Goal: Task Accomplishment & Management: Manage account settings

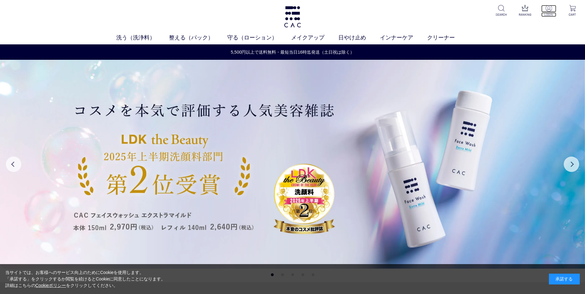
click at [551, 10] on img at bounding box center [548, 8] width 6 height 6
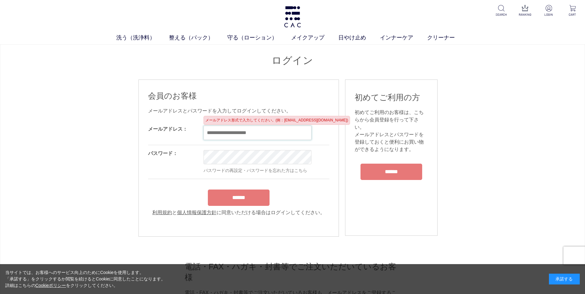
click at [262, 135] on input "email" at bounding box center [257, 133] width 108 height 14
type input "*"
click at [254, 131] on input "email" at bounding box center [257, 133] width 108 height 14
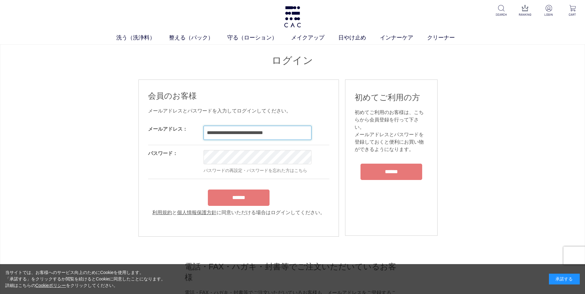
type input "**********"
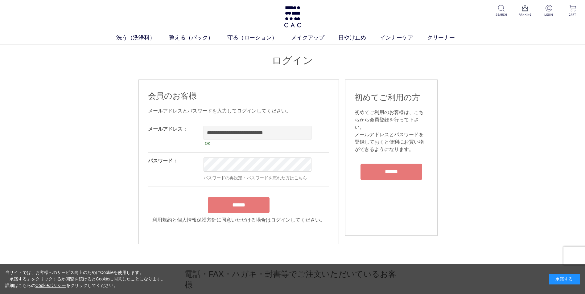
click at [228, 209] on input "******" at bounding box center [239, 205] width 62 height 16
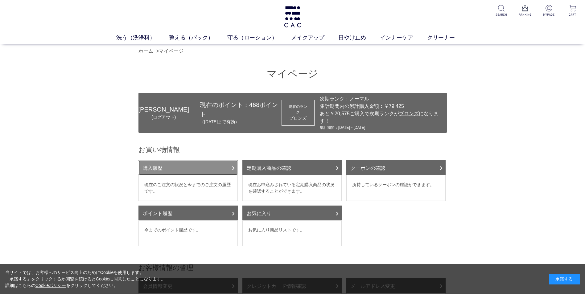
click at [178, 162] on link "購入履歴" at bounding box center [187, 167] width 99 height 15
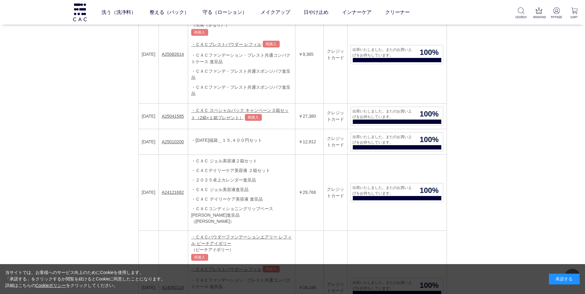
scroll to position [62, 0]
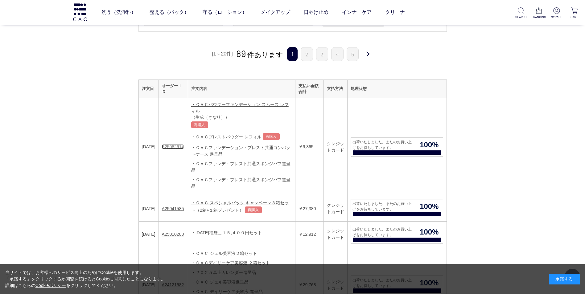
click at [184, 144] on link "A25082614" at bounding box center [173, 146] width 22 height 5
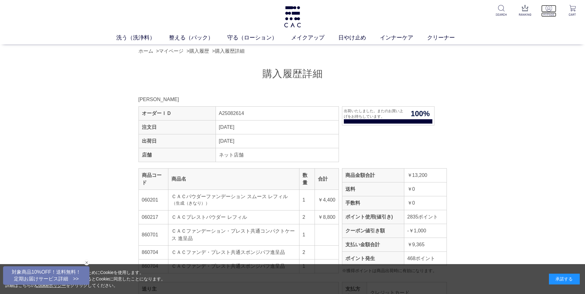
click at [548, 9] on img at bounding box center [548, 8] width 6 height 6
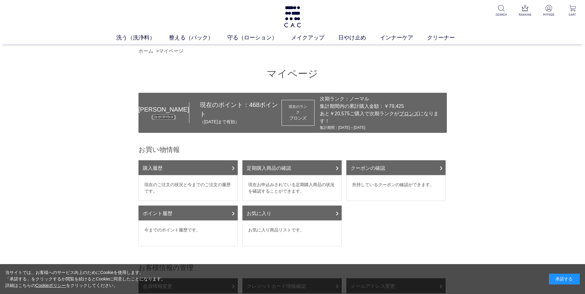
click at [155, 115] on link "ログアウト" at bounding box center [164, 117] width 22 height 5
